Goal: Obtain resource: Download file/media

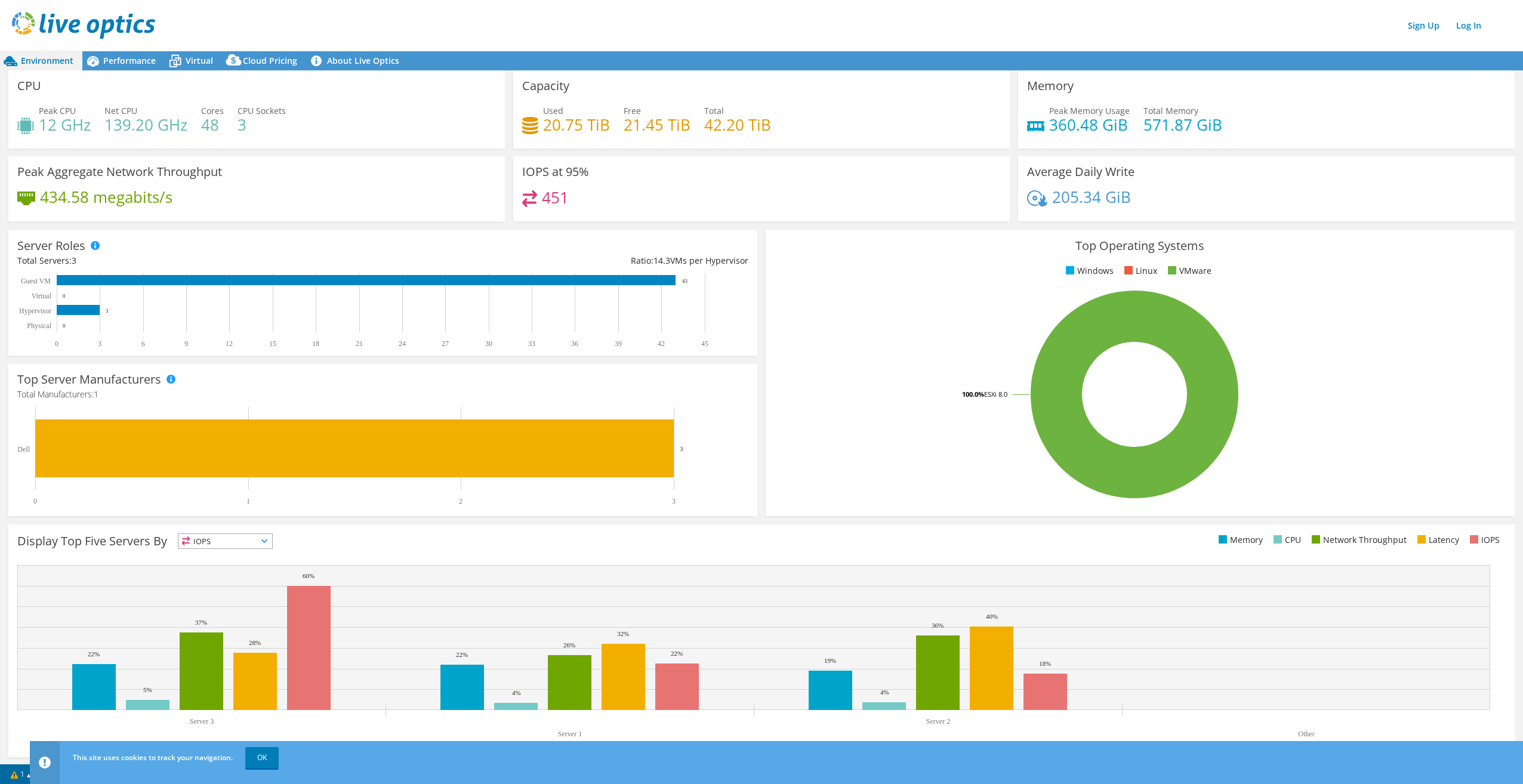
scroll to position [2, 0]
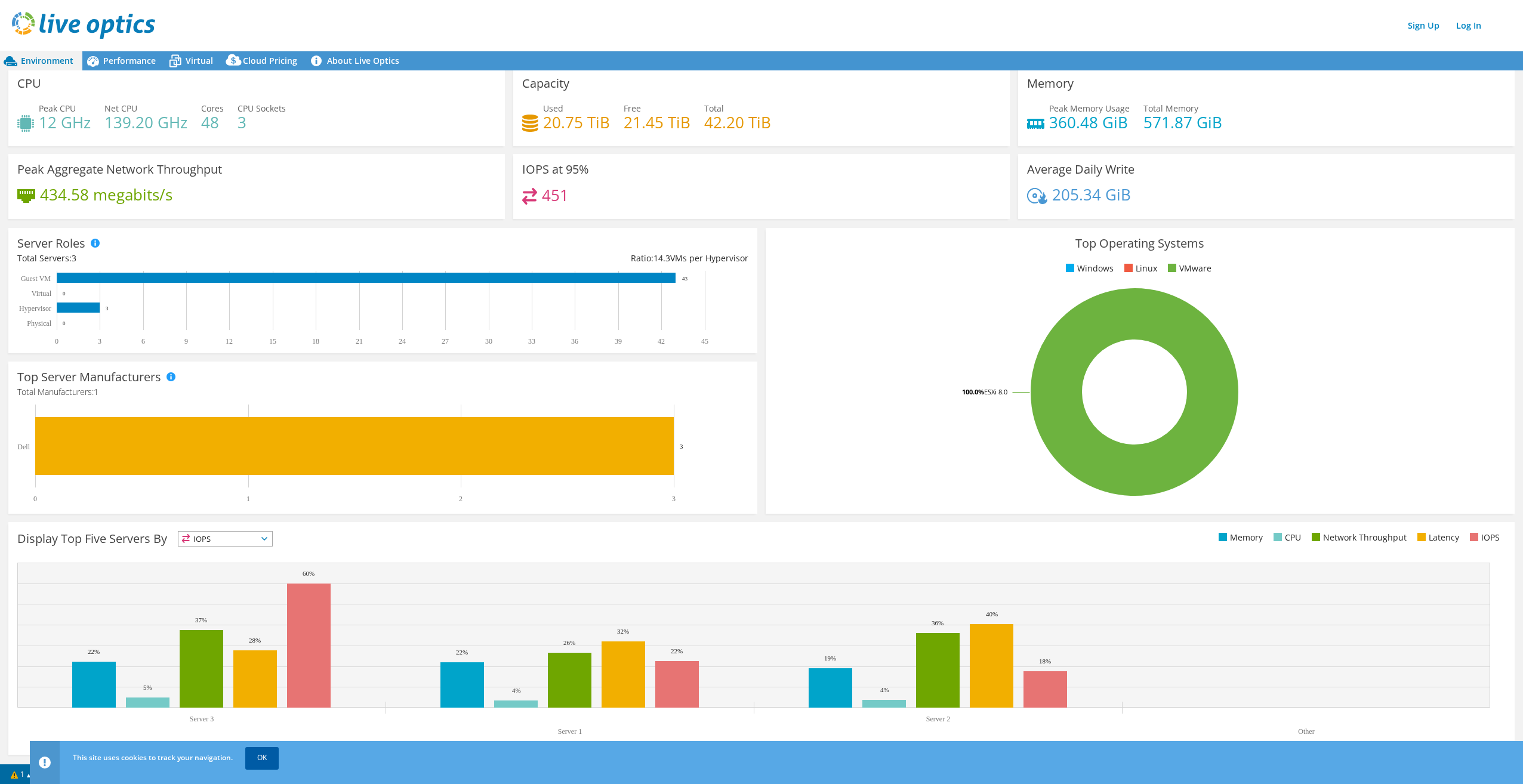
click at [268, 759] on link "OK" at bounding box center [262, 758] width 33 height 21
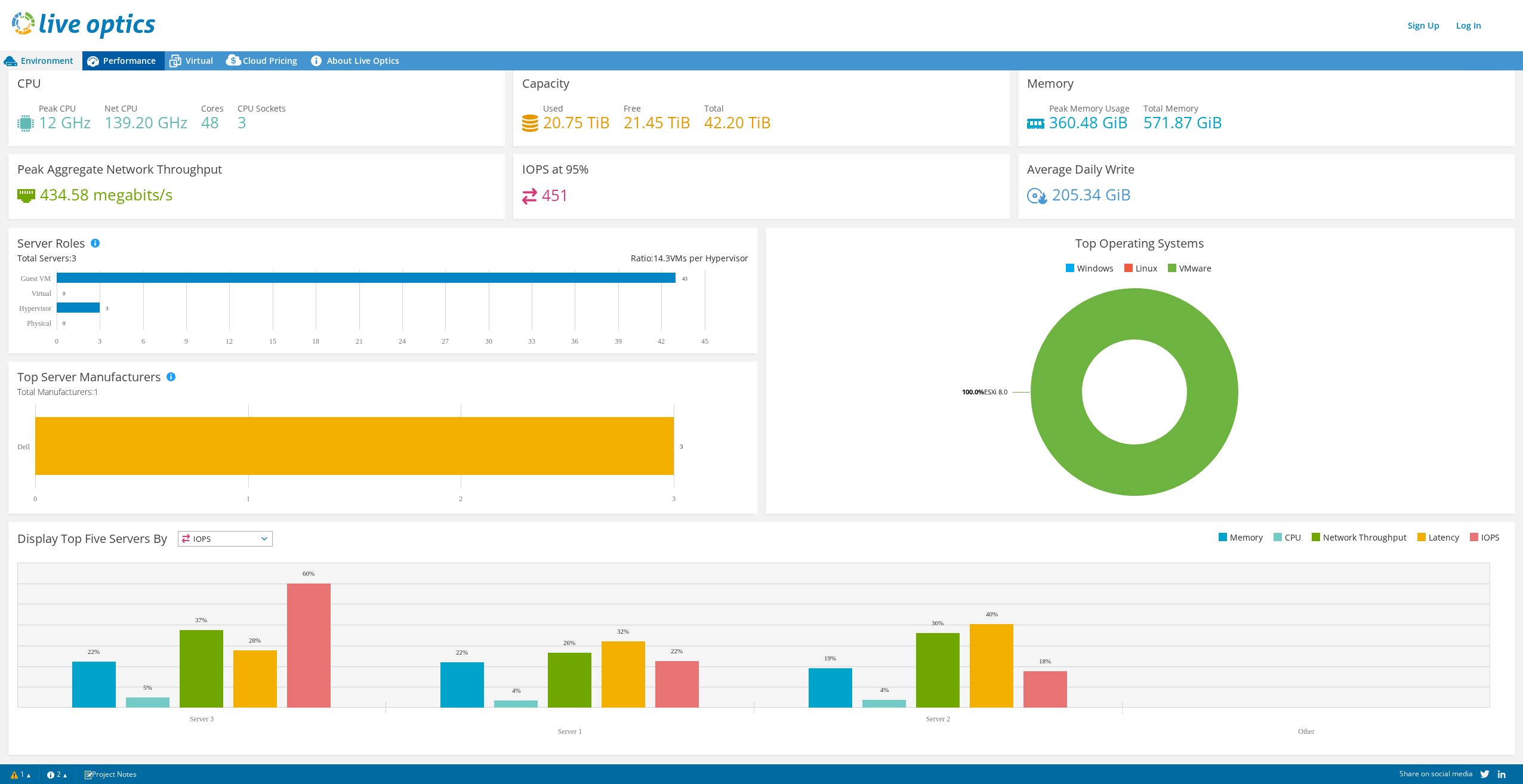
click at [116, 55] on span "Performance" at bounding box center [130, 61] width 52 height 12
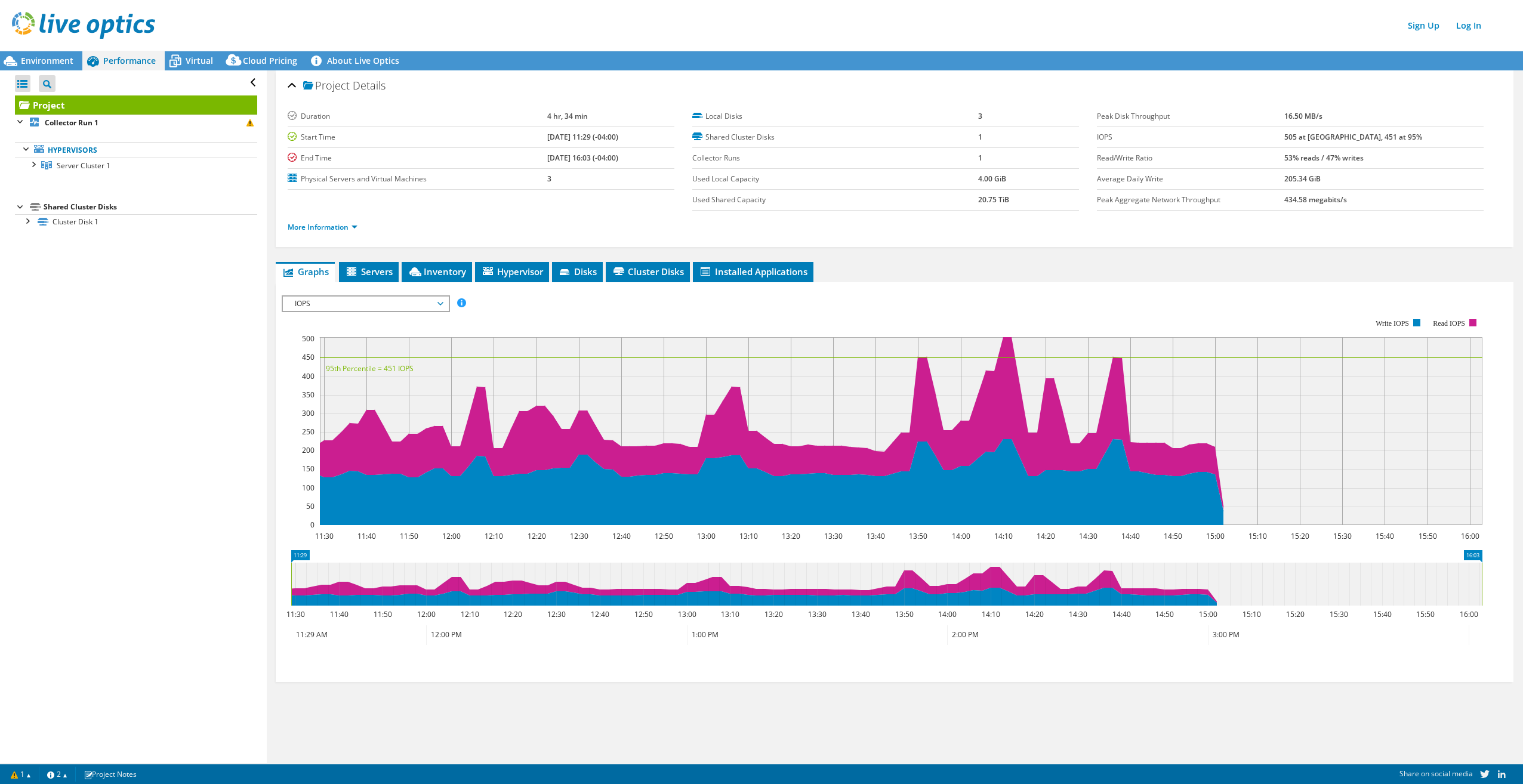
scroll to position [0, 0]
click at [367, 272] on span "Servers" at bounding box center [368, 271] width 48 height 12
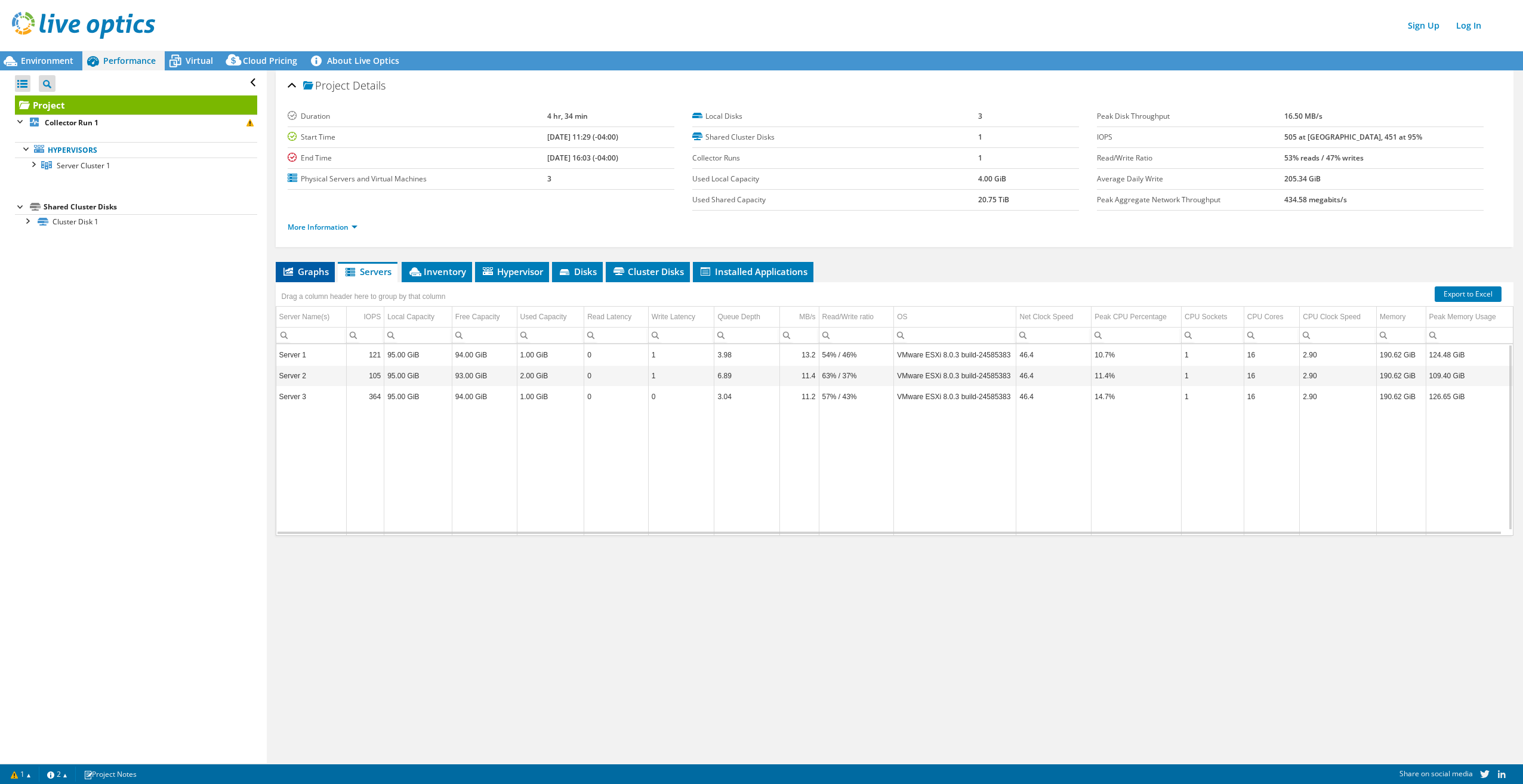
click at [298, 269] on span "Graphs" at bounding box center [305, 271] width 48 height 12
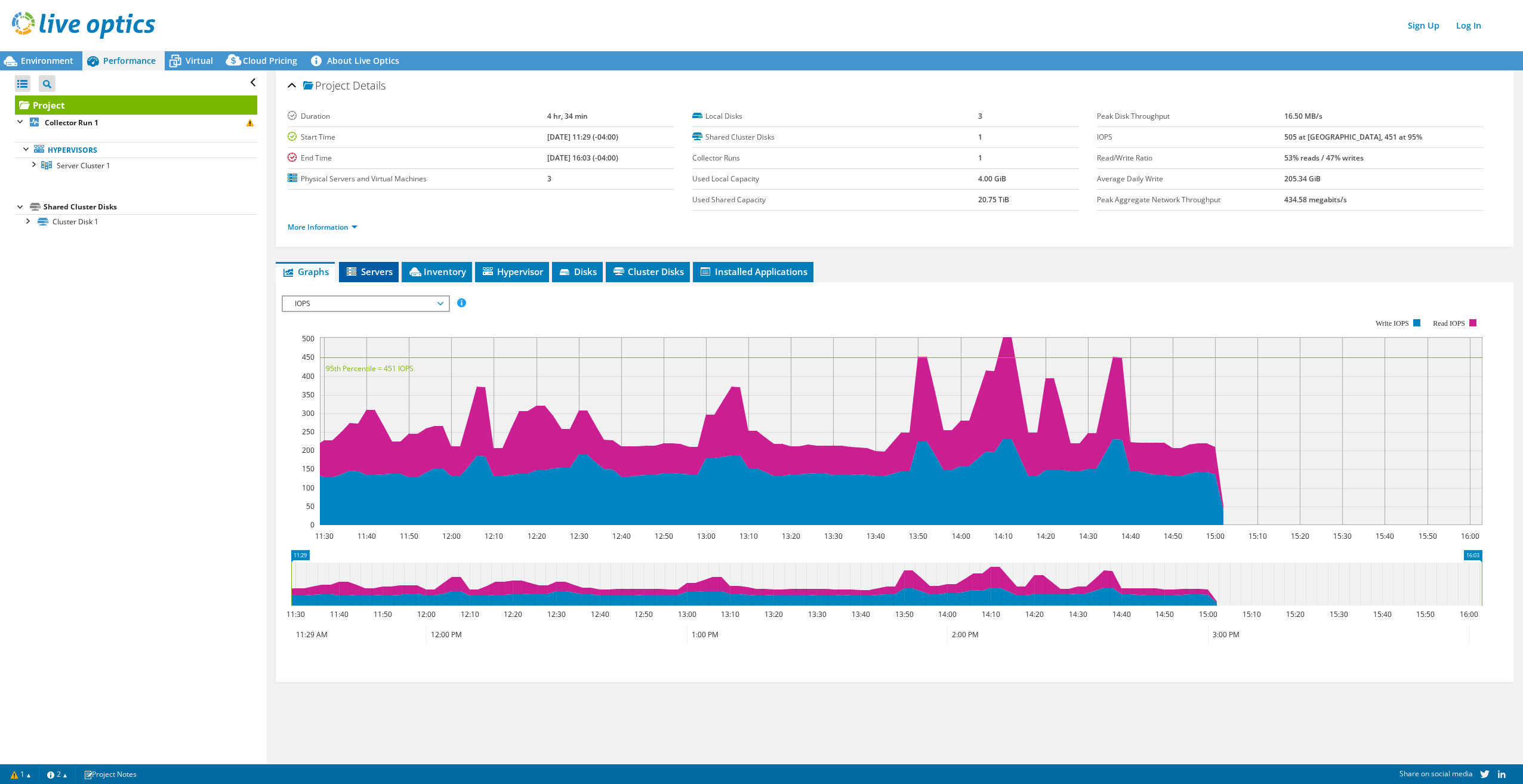
click at [363, 267] on span "Servers" at bounding box center [368, 271] width 48 height 12
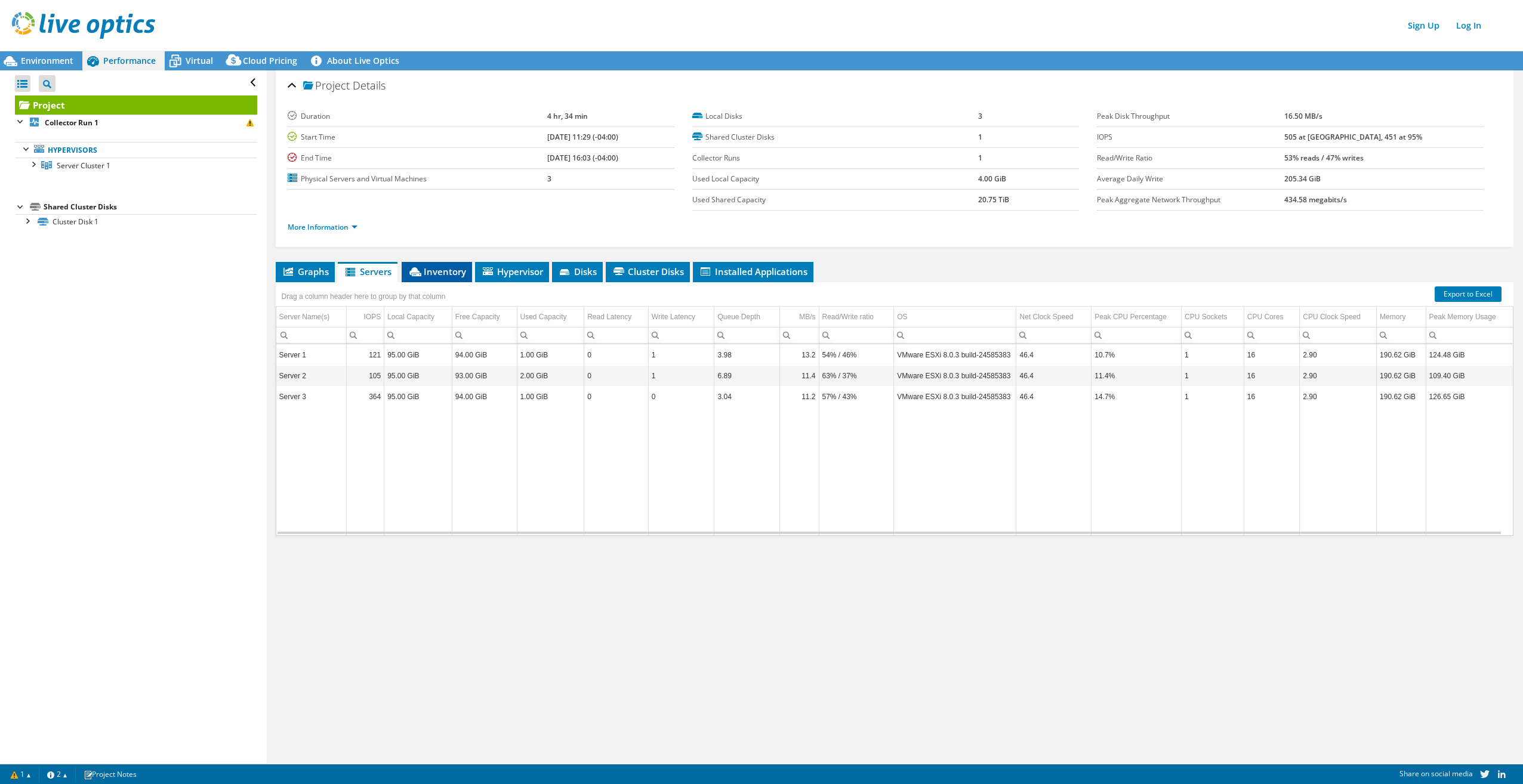
click at [442, 274] on span "Inventory" at bounding box center [437, 271] width 58 height 12
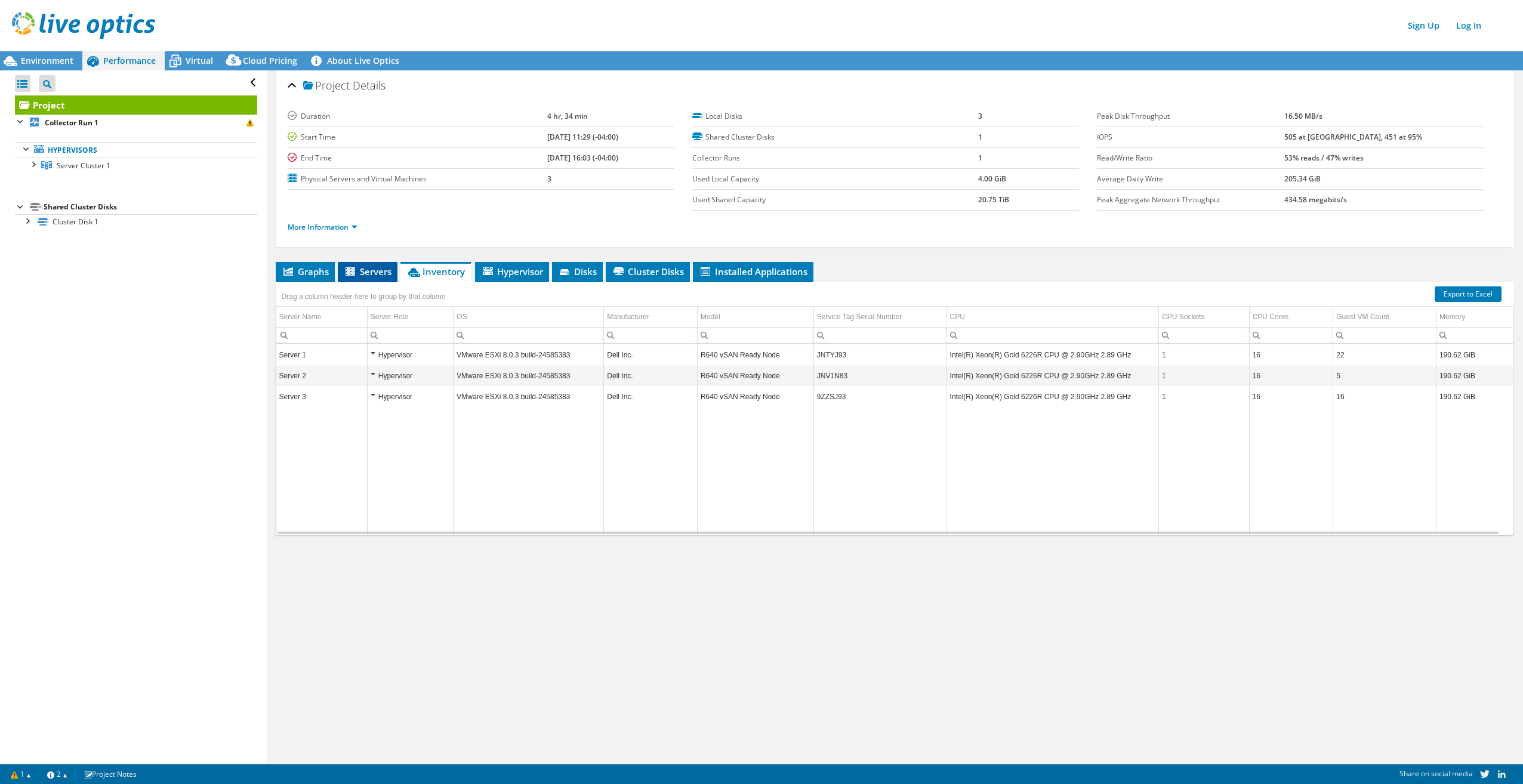
click at [362, 268] on span "Servers" at bounding box center [367, 271] width 48 height 12
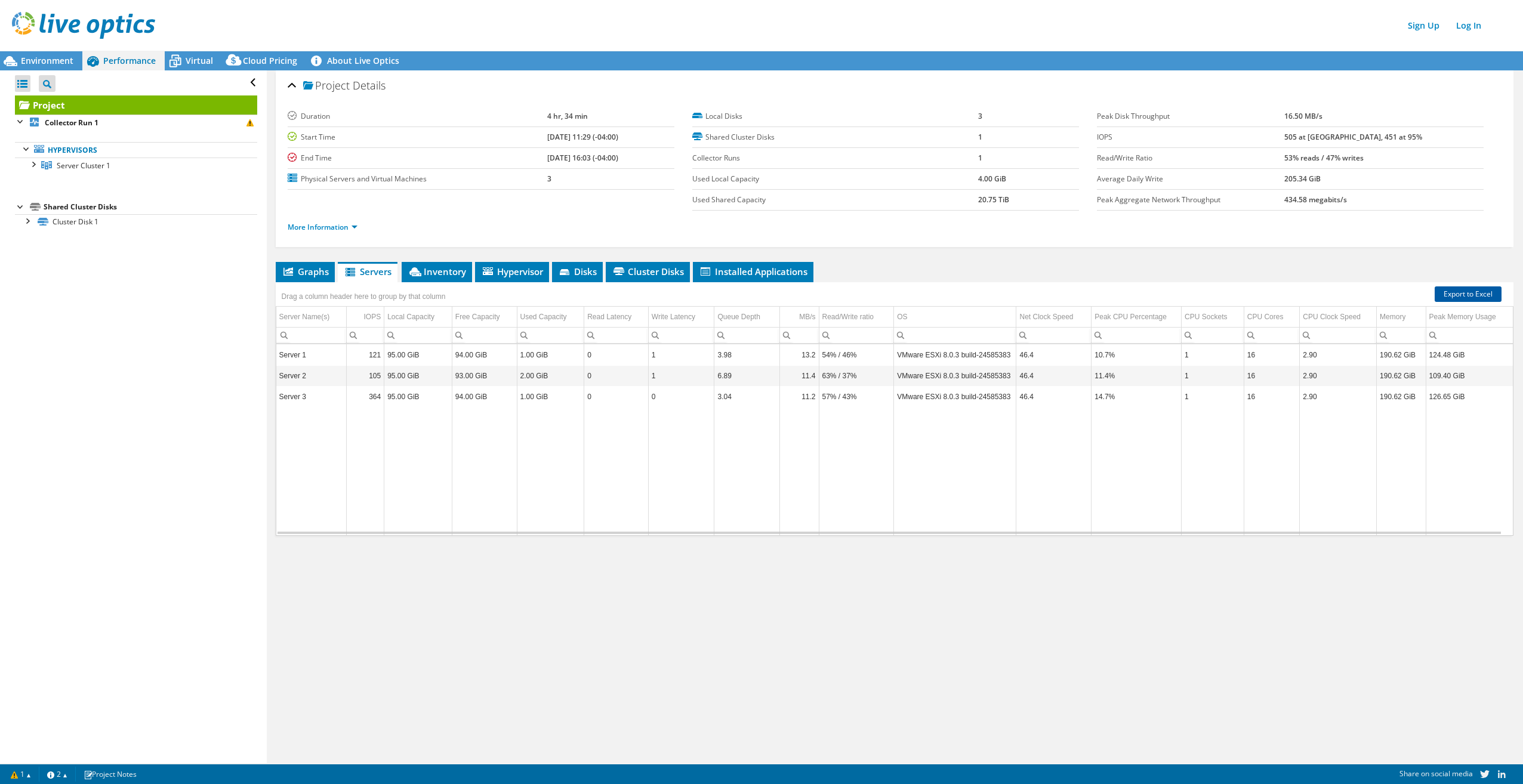
click at [1476, 296] on link "Export to Excel" at bounding box center [1468, 295] width 67 height 16
click at [32, 167] on div at bounding box center [33, 164] width 12 height 12
click at [26, 267] on div at bounding box center [27, 267] width 12 height 12
click at [449, 275] on span "Inventory" at bounding box center [437, 271] width 58 height 12
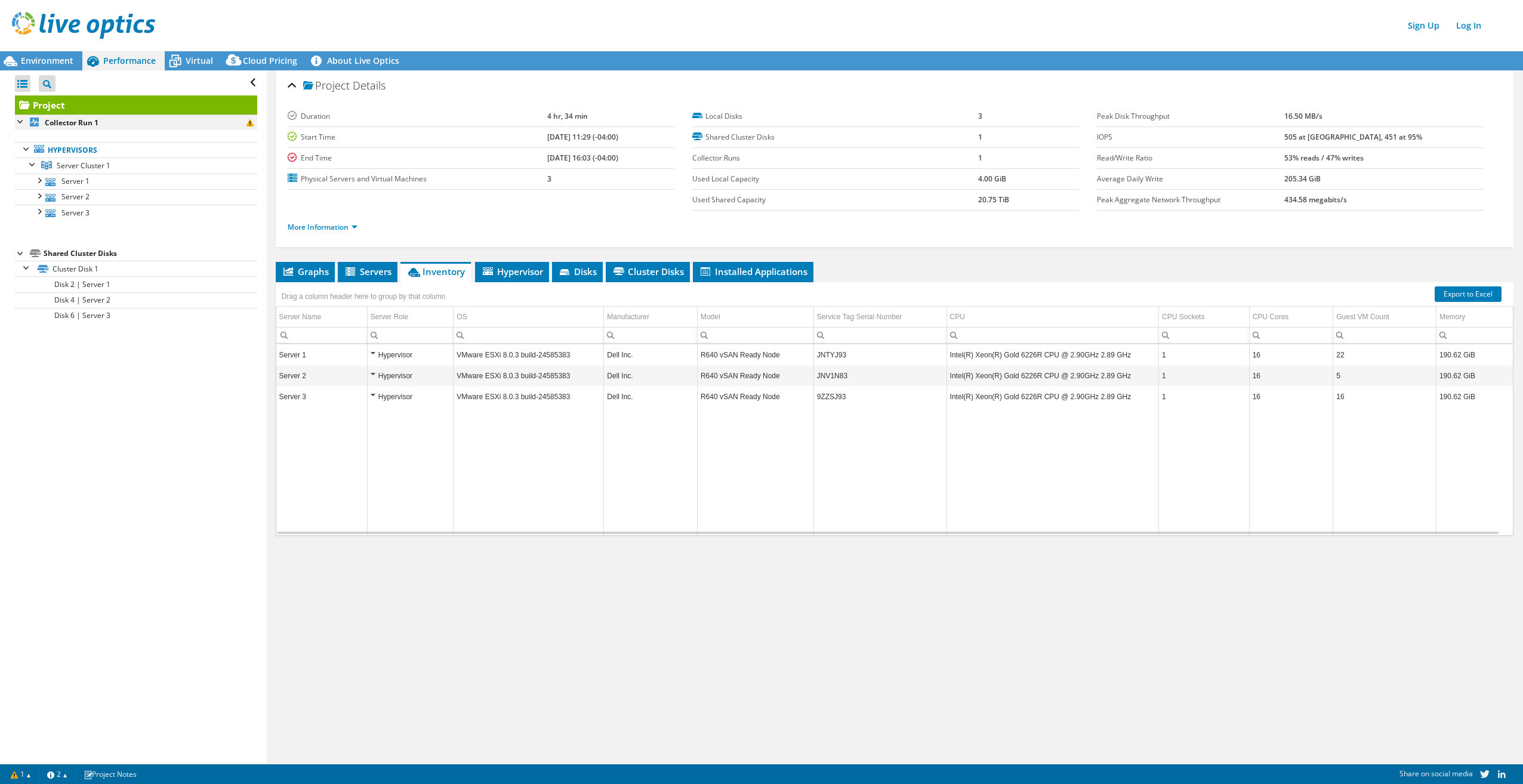
click at [16, 119] on div at bounding box center [20, 120] width 12 height 12
click at [19, 146] on div at bounding box center [20, 150] width 12 height 12
click at [200, 53] on div "Virtual" at bounding box center [193, 61] width 57 height 19
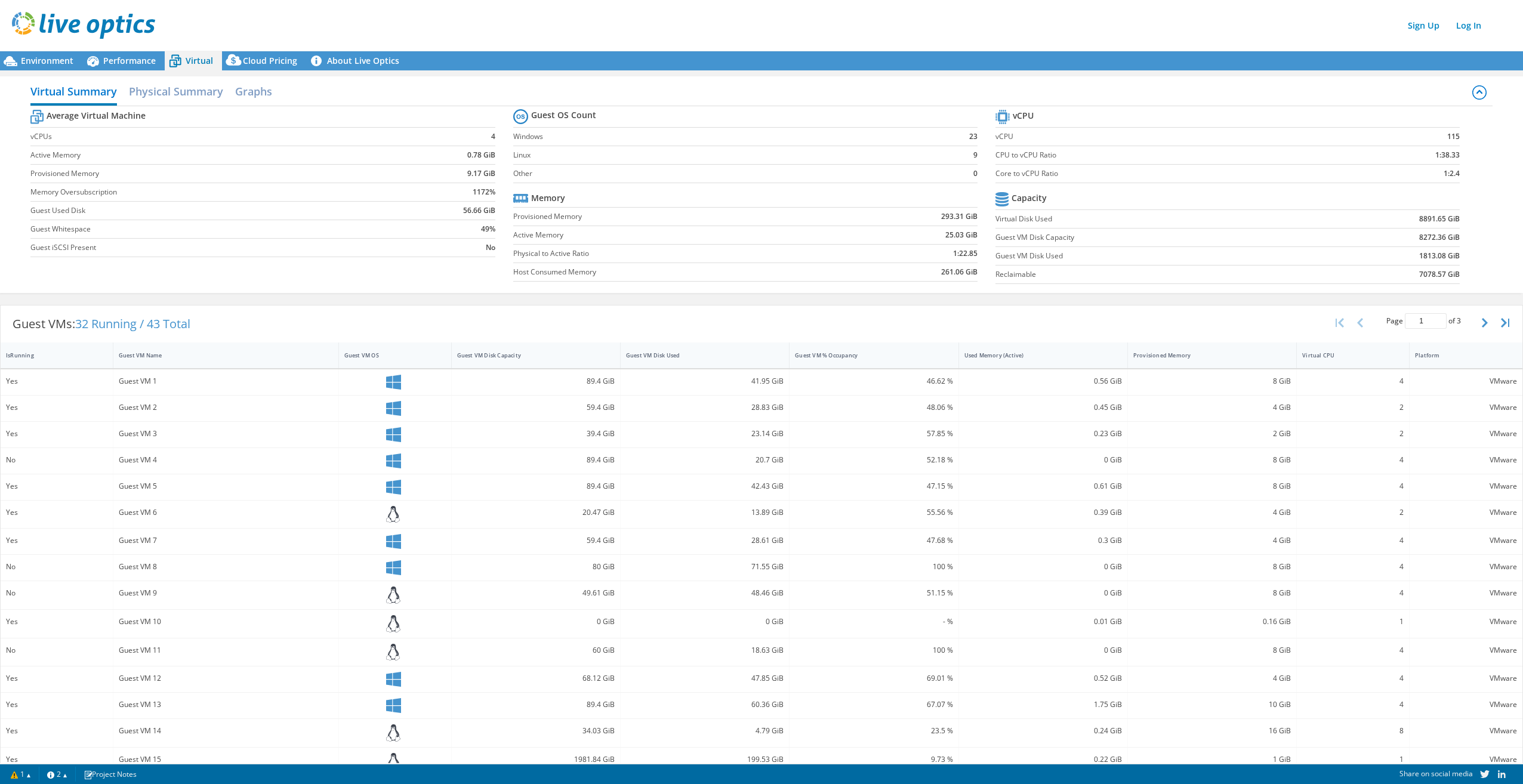
click at [633, 141] on label "Windows" at bounding box center [724, 137] width 422 height 12
